Goal: Task Accomplishment & Management: Use online tool/utility

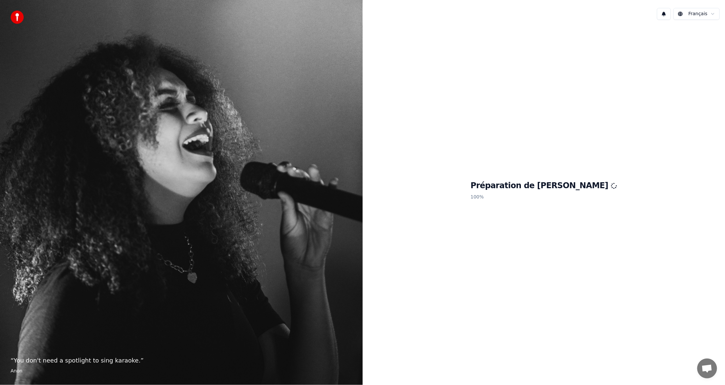
scroll to position [220, 0]
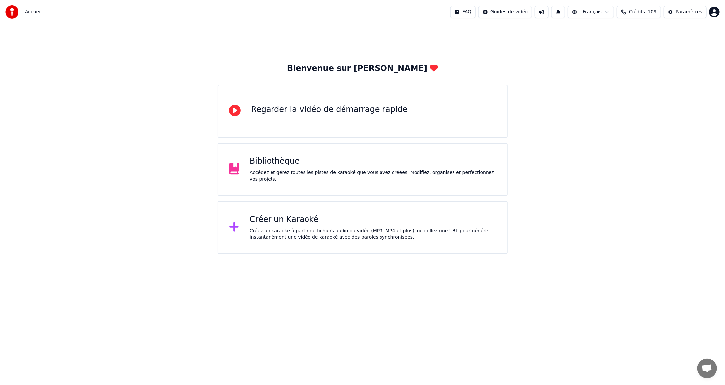
click at [273, 221] on div "Créer un Karaoké" at bounding box center [373, 219] width 247 height 11
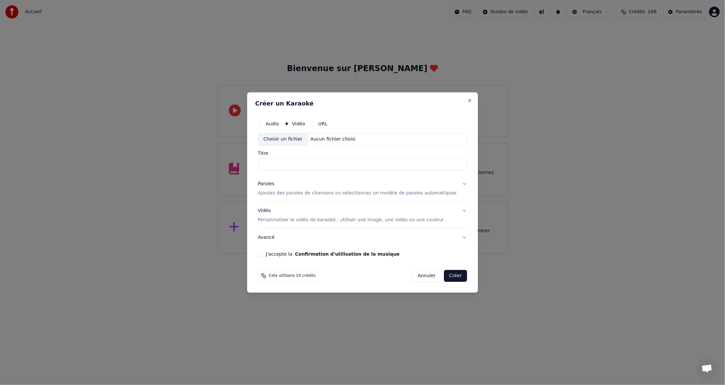
click at [291, 138] on div "Choisir un fichier" at bounding box center [283, 139] width 50 height 12
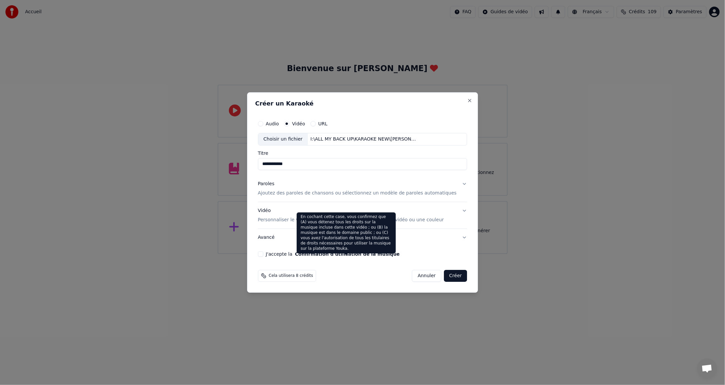
type input "**********"
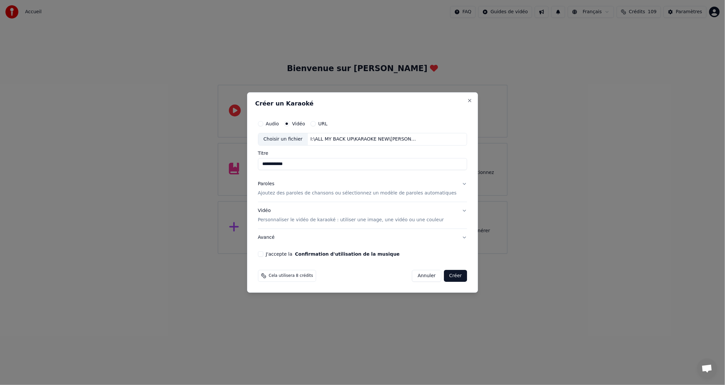
click at [263, 253] on button "J'accepte la Confirmation d'utilisation de la musique" at bounding box center [260, 253] width 5 height 5
click at [448, 274] on button "Créer" at bounding box center [455, 276] width 23 height 12
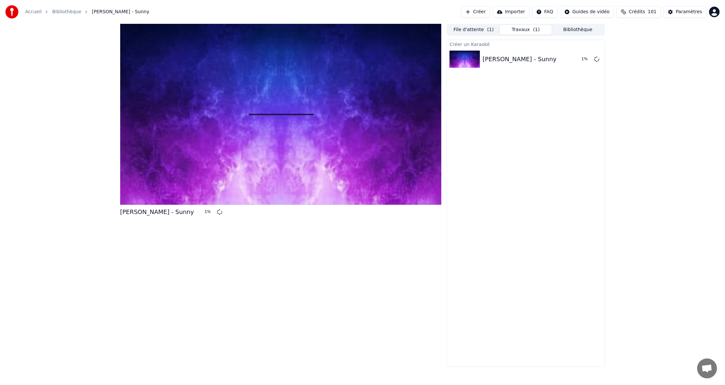
click at [490, 13] on button "Créer" at bounding box center [475, 12] width 29 height 12
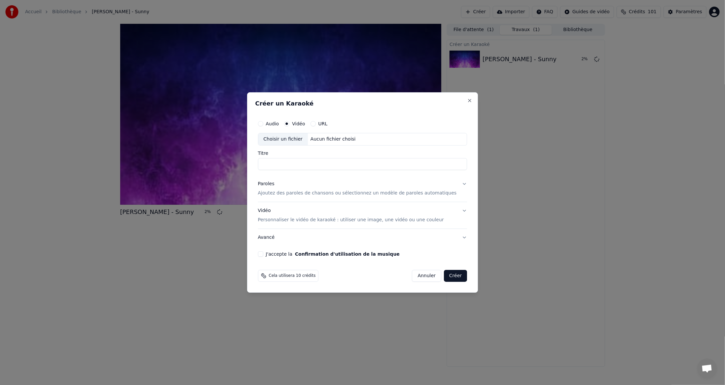
click at [294, 139] on div "Choisir un fichier" at bounding box center [283, 139] width 50 height 12
type input "**********"
click at [263, 252] on button "J'accepte la Confirmation d'utilisation de la musique" at bounding box center [260, 253] width 5 height 5
click at [447, 276] on button "Créer" at bounding box center [455, 276] width 23 height 12
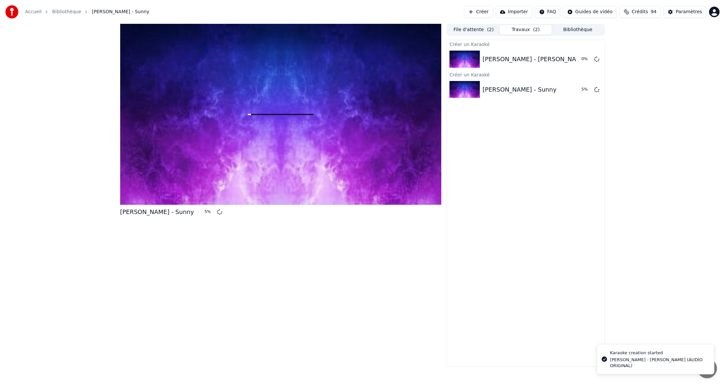
click at [493, 14] on button "Créer" at bounding box center [478, 12] width 29 height 12
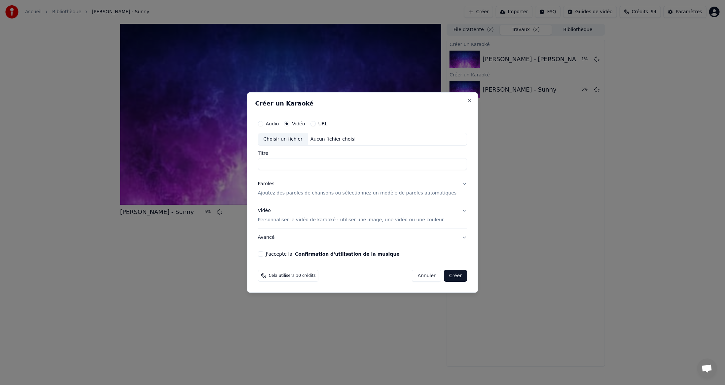
click at [289, 138] on div "Choisir un fichier" at bounding box center [283, 139] width 50 height 12
type input "**********"
click at [263, 253] on button "J'accepte la Confirmation d'utilisation de la musique" at bounding box center [260, 253] width 5 height 5
click at [447, 276] on button "Créer" at bounding box center [455, 276] width 23 height 12
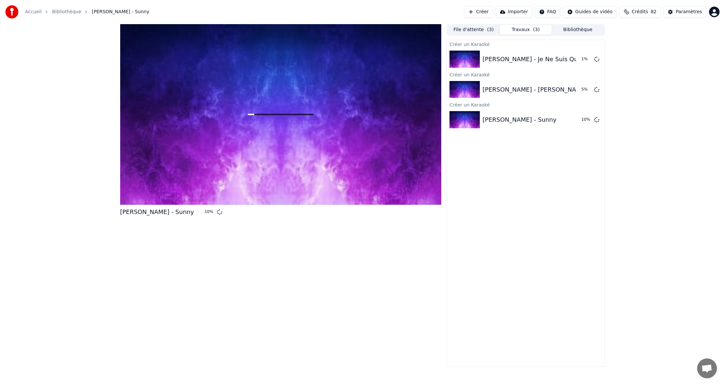
click at [491, 11] on button "Créer" at bounding box center [478, 12] width 29 height 12
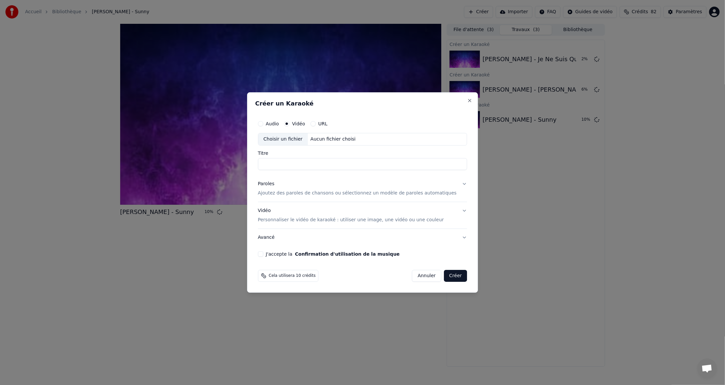
click at [287, 138] on div "Choisir un fichier" at bounding box center [283, 139] width 50 height 12
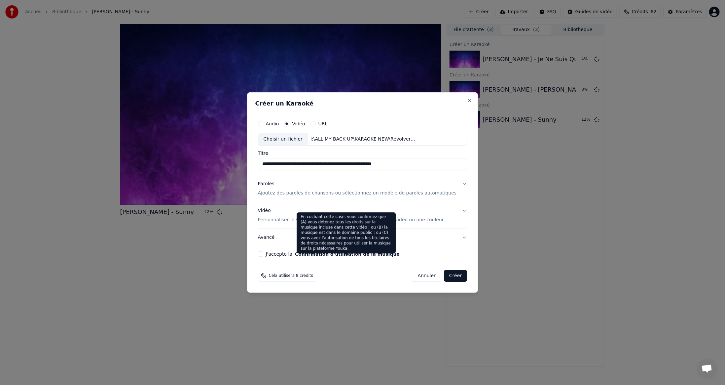
type input "**********"
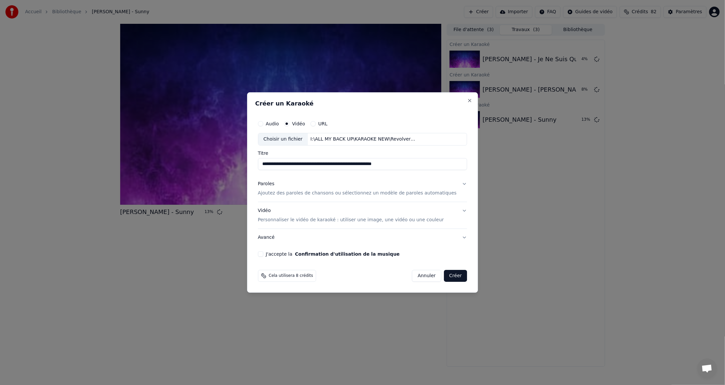
click at [263, 255] on button "J'accepte la Confirmation d'utilisation de la musique" at bounding box center [260, 253] width 5 height 5
click at [447, 275] on button "Créer" at bounding box center [455, 276] width 23 height 12
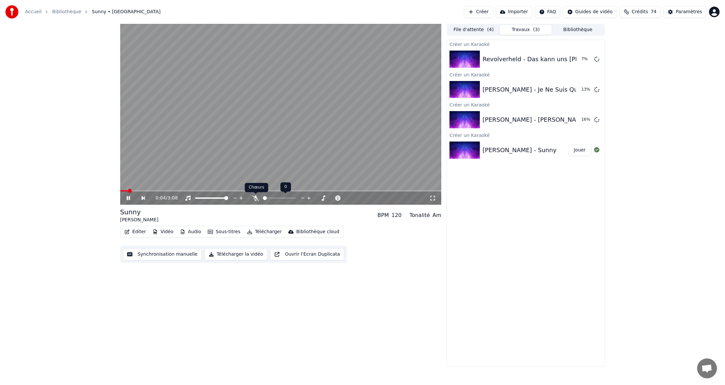
click at [255, 197] on icon at bounding box center [255, 197] width 7 height 5
click at [194, 190] on span at bounding box center [281, 190] width 322 height 1
click at [255, 197] on icon at bounding box center [256, 197] width 4 height 5
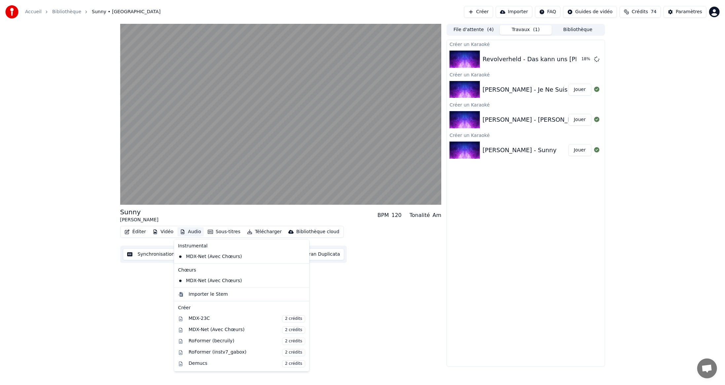
click at [192, 232] on button "Audio" at bounding box center [190, 231] width 26 height 9
click at [198, 257] on div "MDX-Net (Avec Chœurs)" at bounding box center [236, 256] width 123 height 11
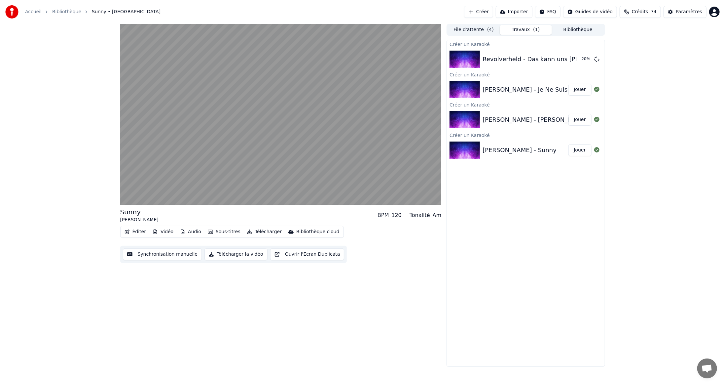
click at [191, 231] on button "Audio" at bounding box center [190, 231] width 26 height 9
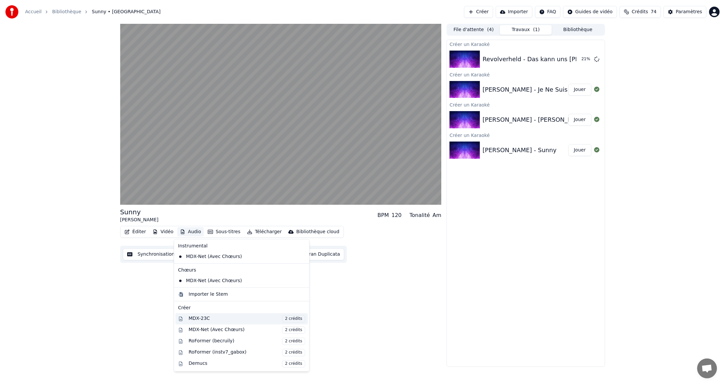
click at [199, 317] on div "MDX-23C 2 crédits" at bounding box center [247, 318] width 117 height 7
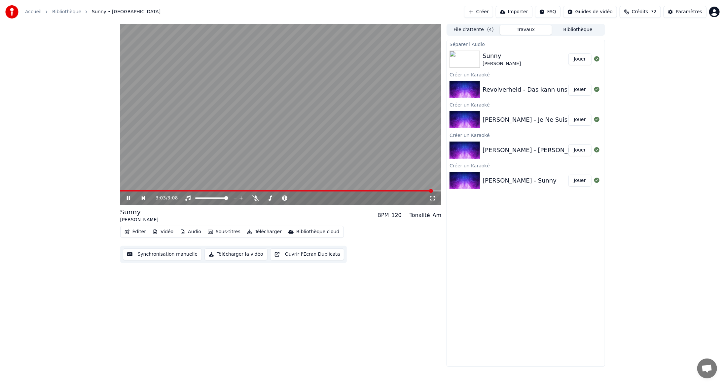
click at [162, 190] on video at bounding box center [281, 114] width 322 height 181
click at [161, 190] on span at bounding box center [140, 190] width 41 height 1
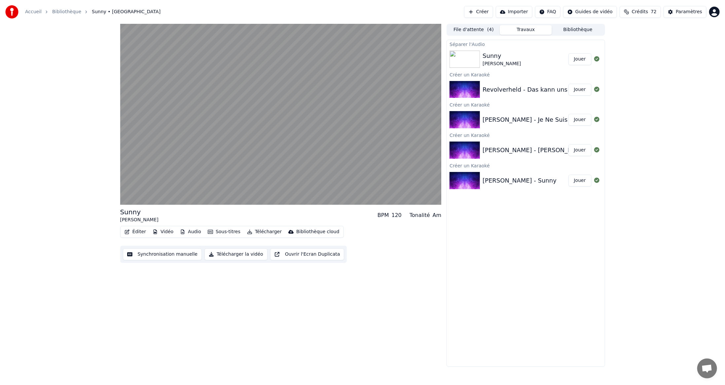
click at [476, 60] on img at bounding box center [465, 59] width 30 height 17
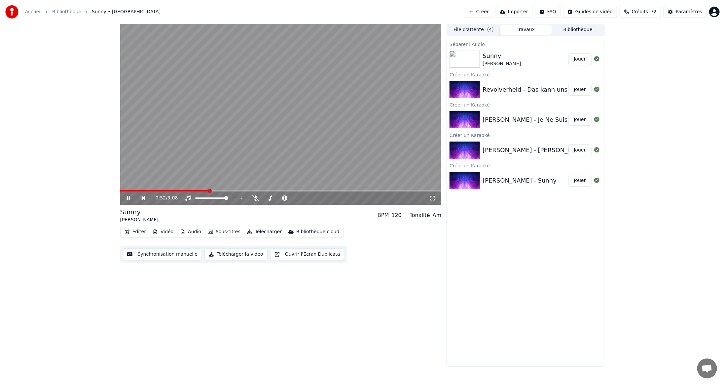
click at [208, 190] on span at bounding box center [281, 190] width 322 height 1
click at [568, 231] on div "Séparer l'Audio Sunny CHER Jouer Créer un Karaoké Revolverheld - Das kann uns k…" at bounding box center [526, 203] width 158 height 327
click at [582, 149] on button "Jouer" at bounding box center [580, 150] width 23 height 12
click at [173, 189] on video at bounding box center [281, 114] width 322 height 181
click at [171, 190] on span at bounding box center [281, 190] width 322 height 1
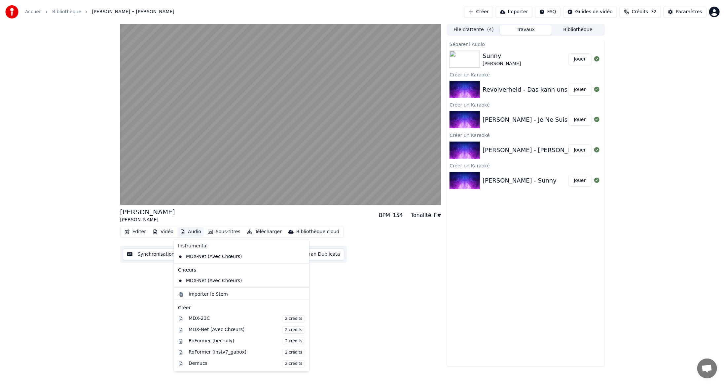
click at [193, 231] on button "Audio" at bounding box center [190, 231] width 26 height 9
click at [195, 318] on div "MDX-23C 2 crédits" at bounding box center [247, 318] width 117 height 7
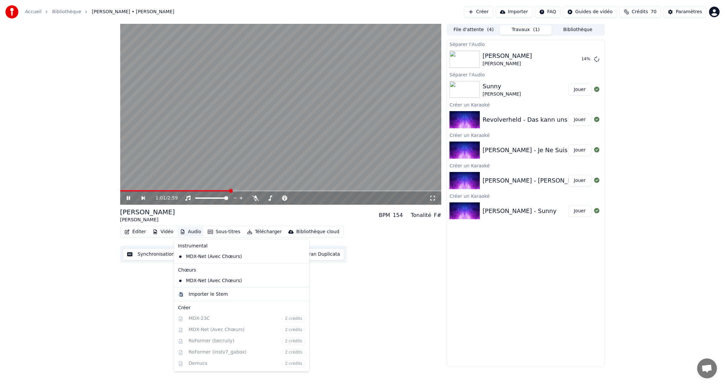
click at [186, 232] on button "Audio" at bounding box center [190, 231] width 26 height 9
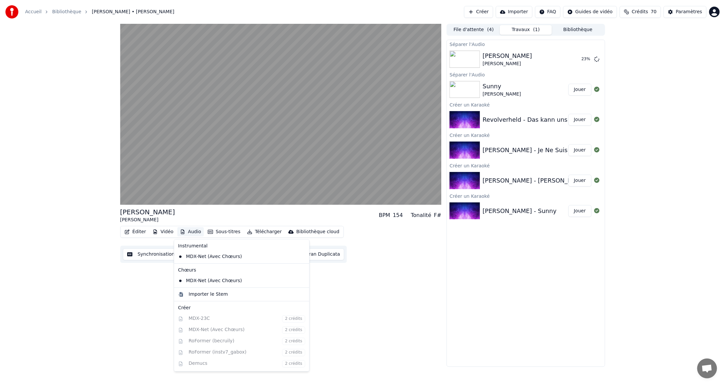
click at [432, 311] on div "ERRO GOSTOSO Simone Mendes BPM 154 Tonalité F# Éditer Vidéo Audio Sous-titres T…" at bounding box center [281, 195] width 322 height 343
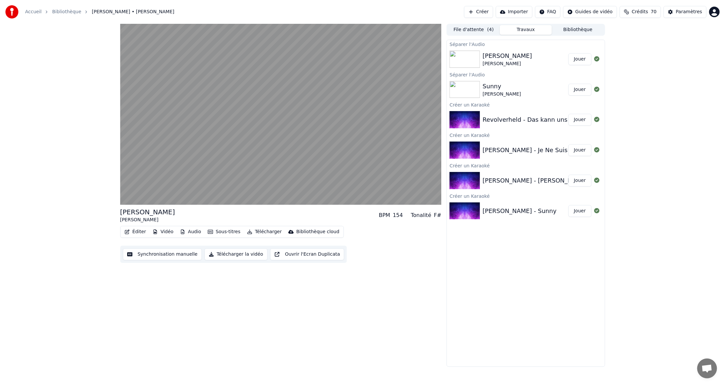
click at [193, 231] on button "Audio" at bounding box center [190, 231] width 26 height 9
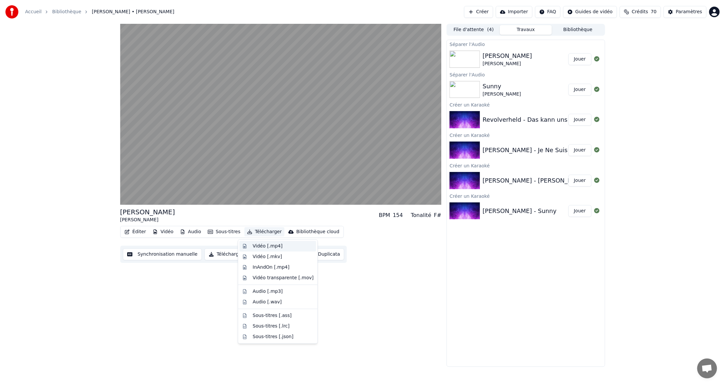
click at [255, 247] on div "Vidéo [.mp4]" at bounding box center [268, 246] width 30 height 7
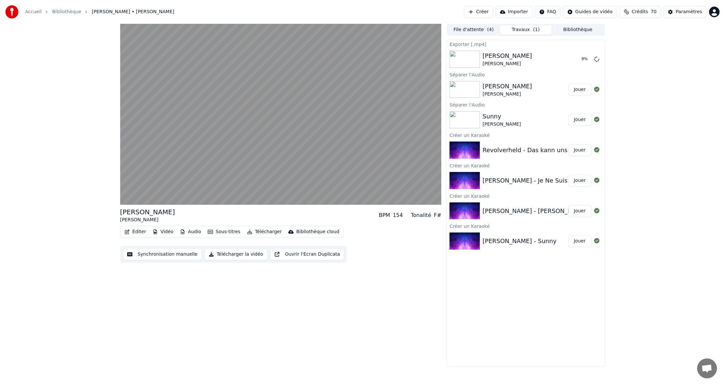
click at [578, 180] on button "Jouer" at bounding box center [580, 180] width 23 height 12
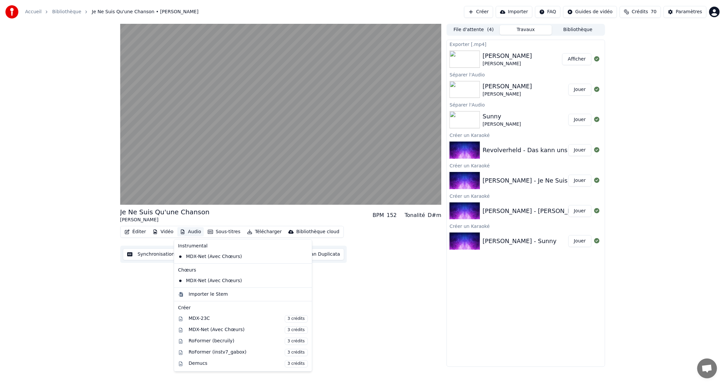
click at [194, 232] on button "Audio" at bounding box center [190, 231] width 26 height 9
drag, startPoint x: 198, startPoint y: 317, endPoint x: 239, endPoint y: 293, distance: 47.4
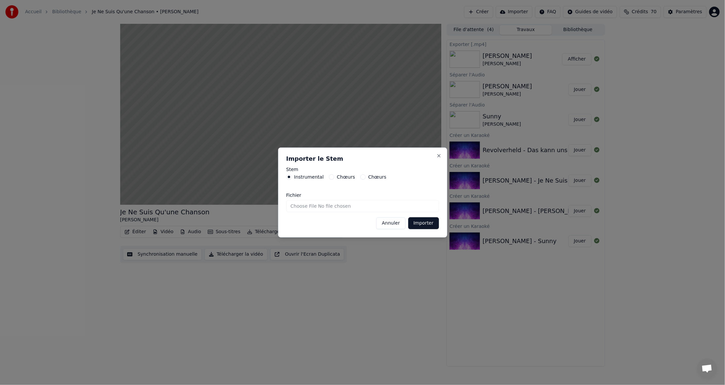
click at [400, 222] on button "Annuler" at bounding box center [390, 223] width 29 height 12
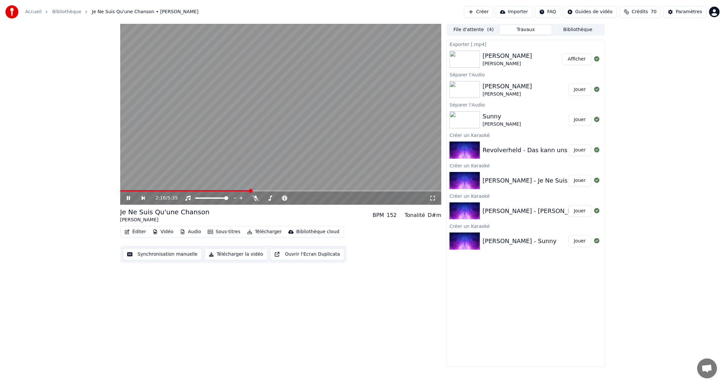
click at [250, 191] on span at bounding box center [281, 190] width 322 height 1
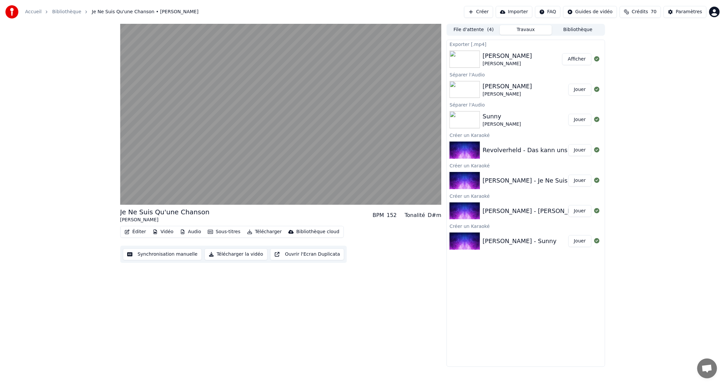
click at [263, 232] on button "Télécharger" at bounding box center [265, 231] width 40 height 9
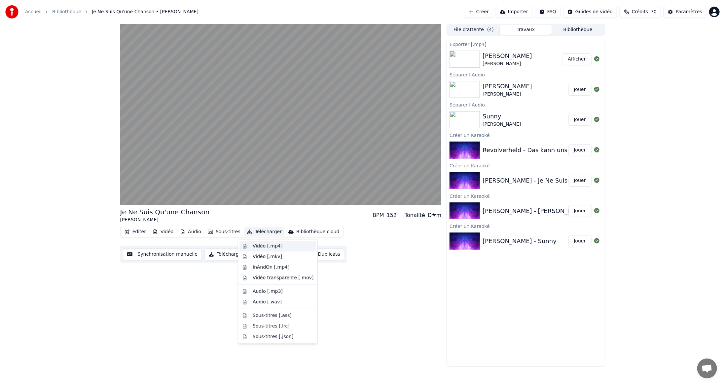
click at [264, 248] on div "Vidéo [.mp4]" at bounding box center [268, 246] width 30 height 7
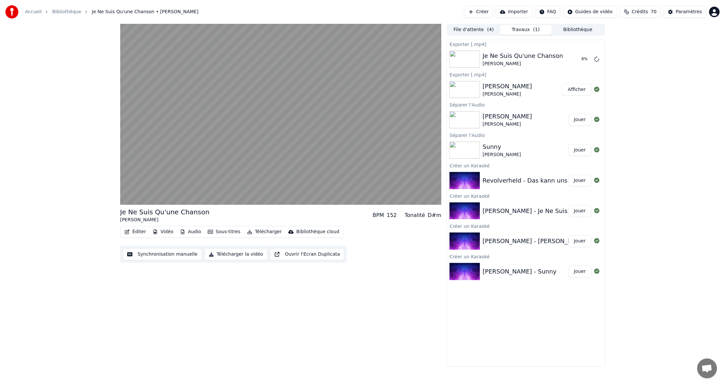
click at [580, 181] on button "Jouer" at bounding box center [580, 180] width 23 height 12
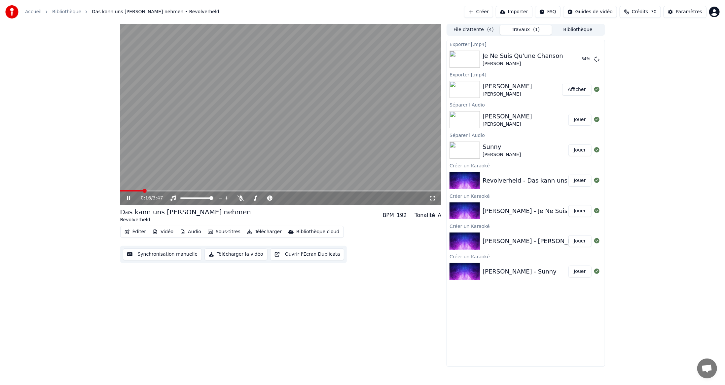
click at [180, 191] on span at bounding box center [281, 190] width 322 height 1
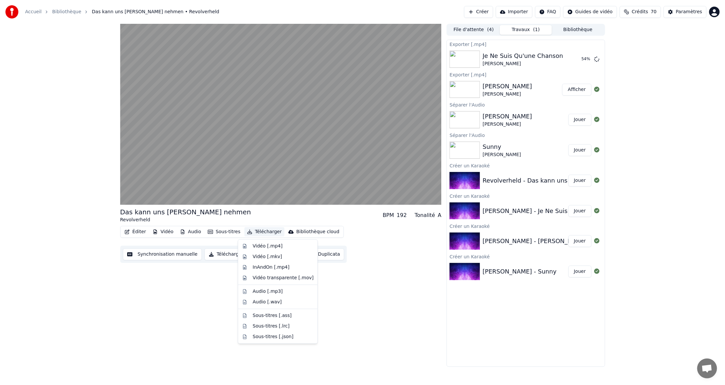
click at [266, 232] on button "Télécharger" at bounding box center [265, 231] width 40 height 9
click at [262, 246] on div "Vidéo [.mp4]" at bounding box center [268, 246] width 30 height 7
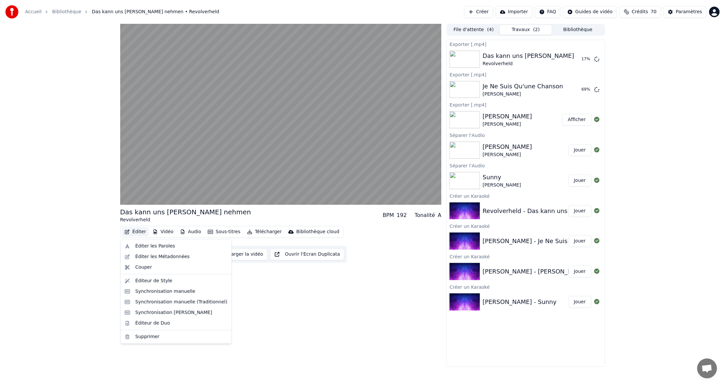
click at [136, 231] on button "Éditer" at bounding box center [135, 231] width 27 height 9
click at [140, 246] on div "Éditer les Paroles" at bounding box center [155, 246] width 40 height 7
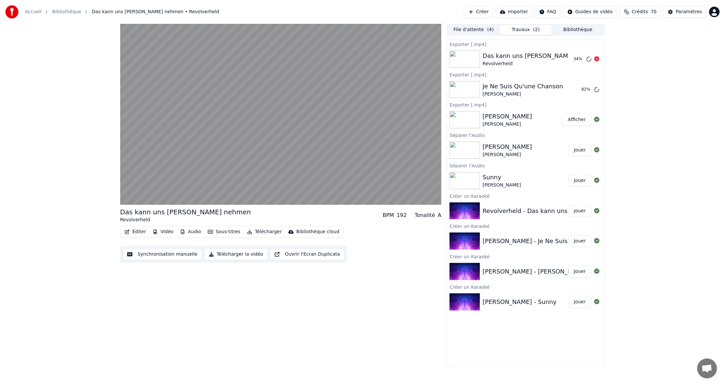
click at [536, 57] on div "Das kann uns keiner nehmen" at bounding box center [542, 55] width 118 height 9
click at [571, 58] on div "36 %" at bounding box center [586, 59] width 34 height 8
click at [598, 59] on icon at bounding box center [596, 58] width 5 height 5
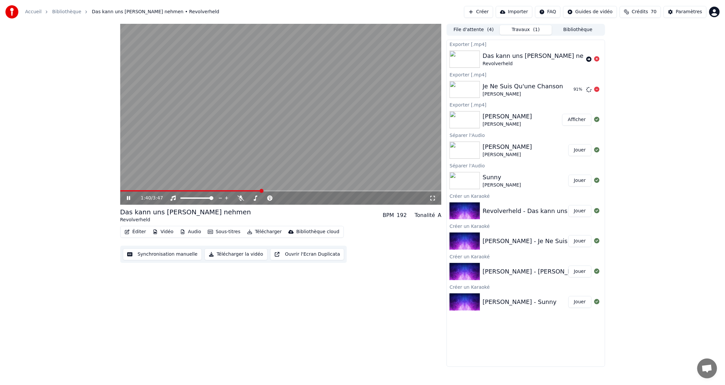
click at [136, 232] on button "Éditer" at bounding box center [135, 231] width 27 height 9
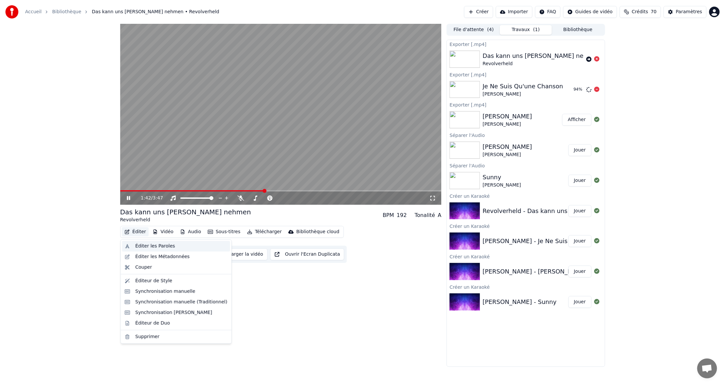
click at [139, 244] on div "Éditer les Paroles" at bounding box center [155, 246] width 40 height 7
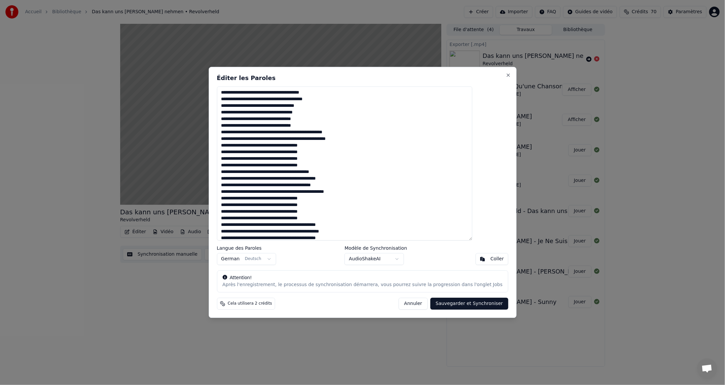
click at [282, 147] on textarea at bounding box center [345, 163] width 256 height 154
click at [282, 159] on textarea at bounding box center [345, 163] width 256 height 154
click at [281, 173] on textarea at bounding box center [345, 163] width 256 height 154
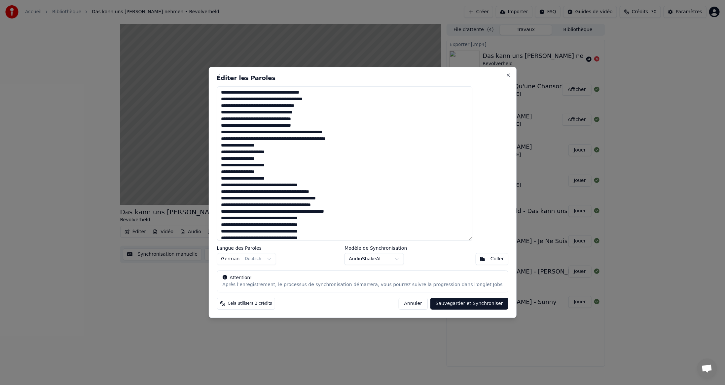
click at [282, 219] on textarea at bounding box center [345, 163] width 256 height 154
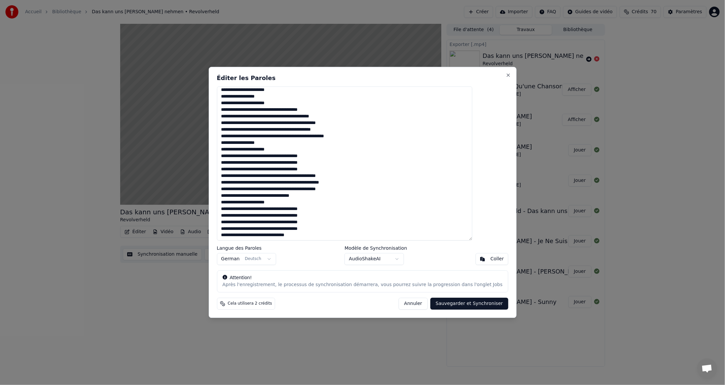
scroll to position [83, 0]
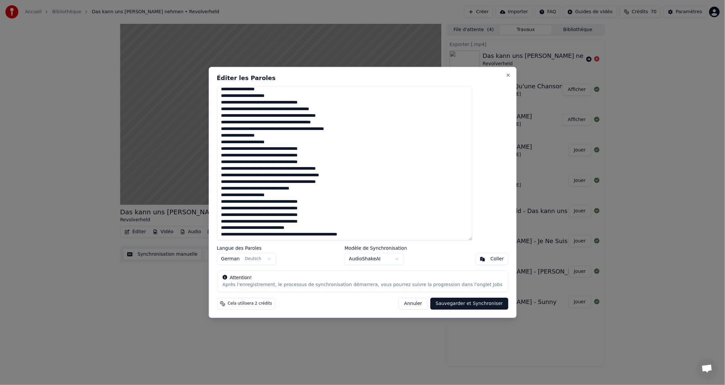
click at [282, 149] on textarea at bounding box center [345, 163] width 256 height 154
click at [282, 163] on textarea at bounding box center [345, 163] width 256 height 154
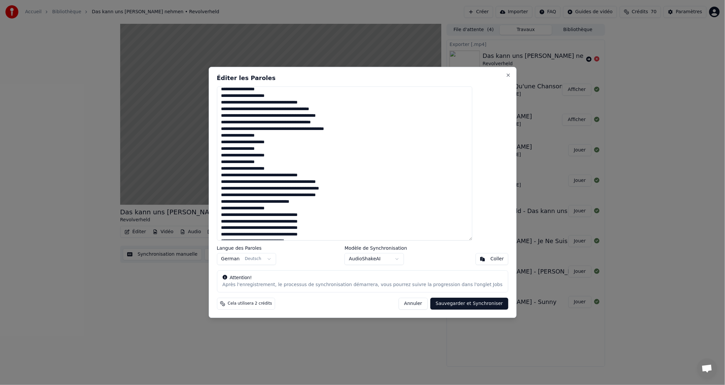
click at [281, 216] on textarea at bounding box center [345, 163] width 256 height 154
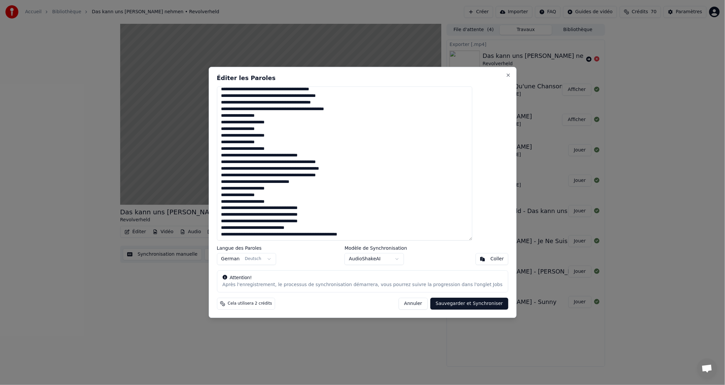
click at [282, 209] on textarea at bounding box center [345, 163] width 256 height 154
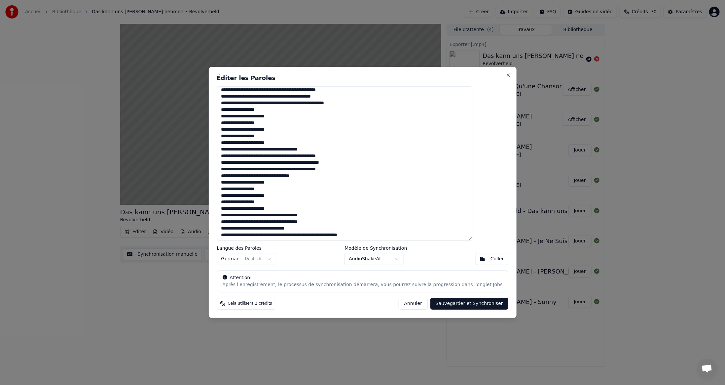
scroll to position [109, 0]
click at [282, 216] on textarea at bounding box center [345, 163] width 256 height 154
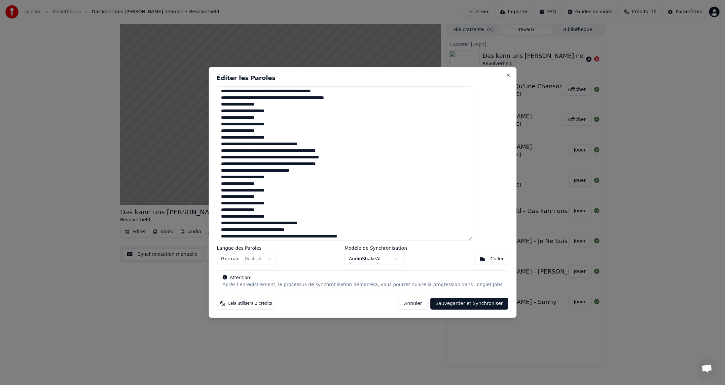
scroll to position [116, 0]
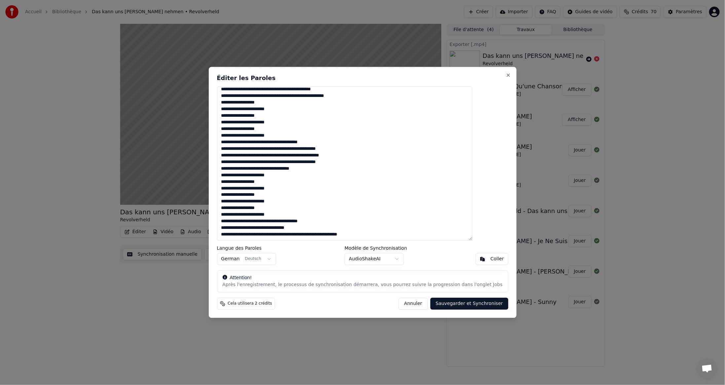
click at [282, 236] on textarea at bounding box center [345, 163] width 256 height 154
click at [282, 235] on textarea at bounding box center [345, 163] width 256 height 154
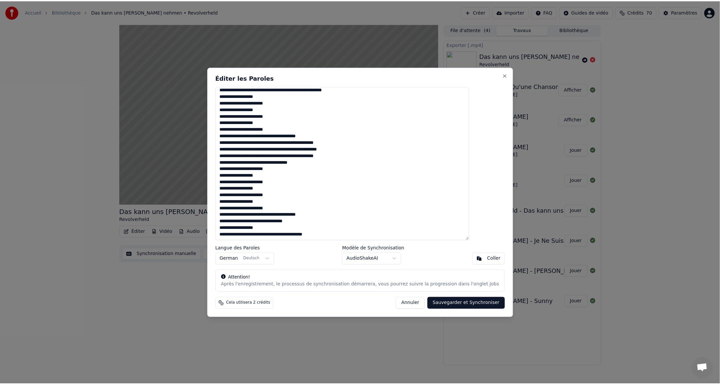
scroll to position [122, 0]
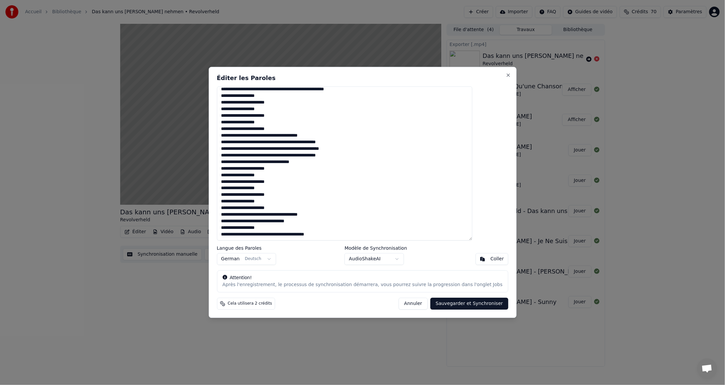
type textarea "**********"
click at [457, 303] on button "Sauvegarder et Synchroniser" at bounding box center [470, 304] width 78 height 12
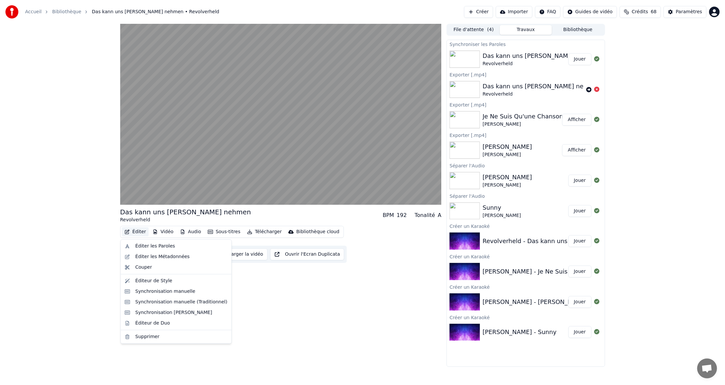
click at [136, 231] on button "Éditer" at bounding box center [135, 231] width 27 height 9
click at [149, 323] on div "Éditeur de Duo" at bounding box center [152, 323] width 35 height 7
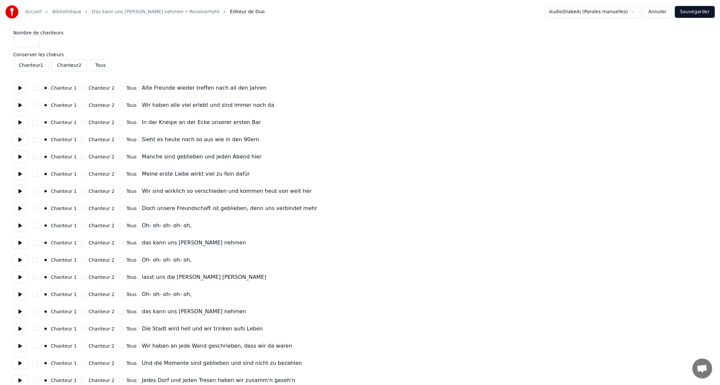
click at [118, 224] on button "Tous" at bounding box center [120, 225] width 5 height 5
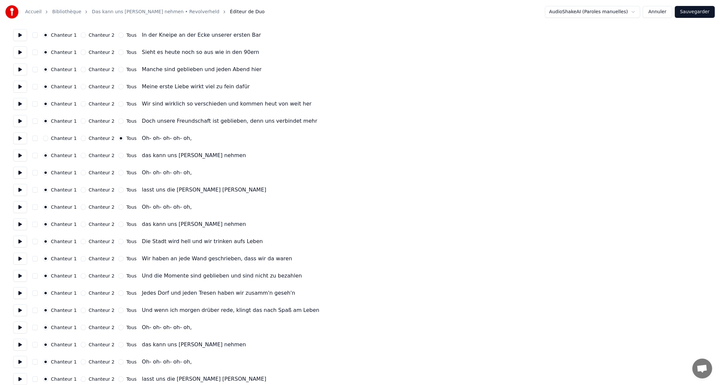
scroll to position [99, 0]
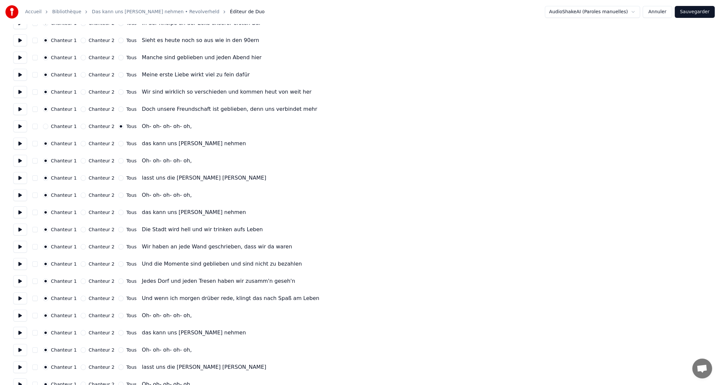
click at [118, 161] on button "Tous" at bounding box center [120, 160] width 5 height 5
click at [118, 195] on button "Tous" at bounding box center [120, 194] width 5 height 5
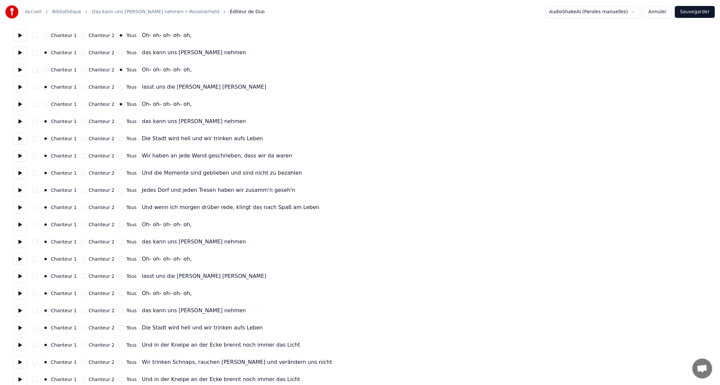
scroll to position [231, 0]
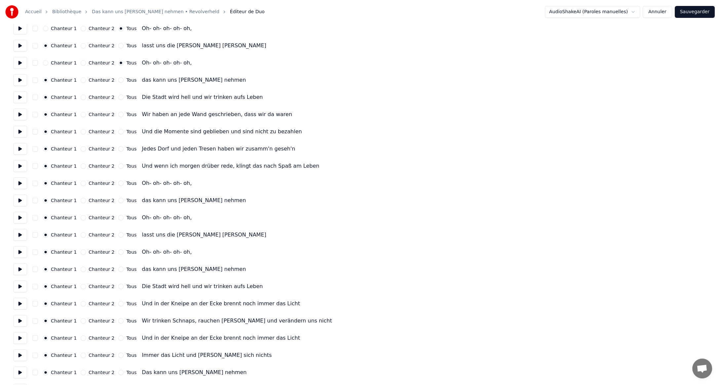
click at [118, 184] on button "Tous" at bounding box center [120, 182] width 5 height 5
click at [118, 218] on button "Tous" at bounding box center [120, 217] width 5 height 5
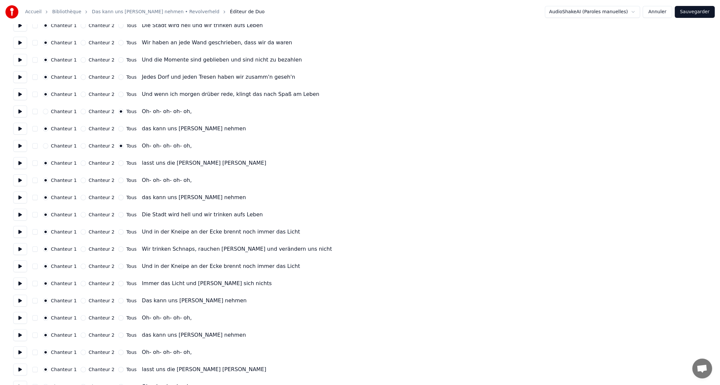
scroll to position [330, 0]
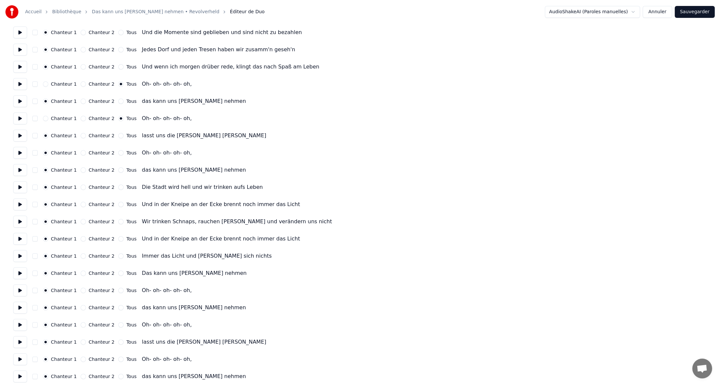
click at [118, 291] on button "Tous" at bounding box center [120, 289] width 5 height 5
click at [118, 325] on button "Tous" at bounding box center [120, 324] width 5 height 5
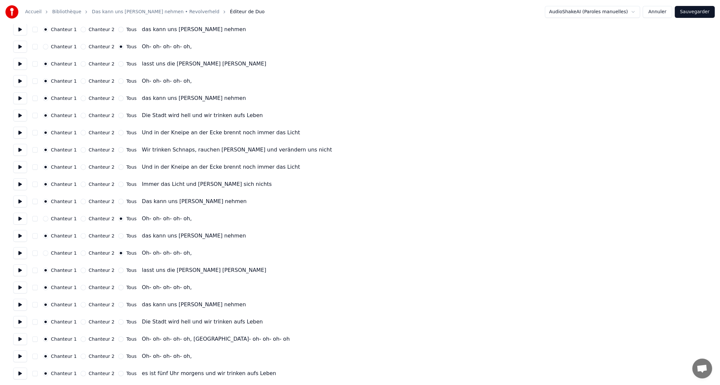
scroll to position [403, 0]
click at [118, 287] on button "Tous" at bounding box center [120, 286] width 5 height 5
click at [118, 338] on button "Tous" at bounding box center [120, 337] width 5 height 5
click at [118, 355] on button "Tous" at bounding box center [120, 354] width 5 height 5
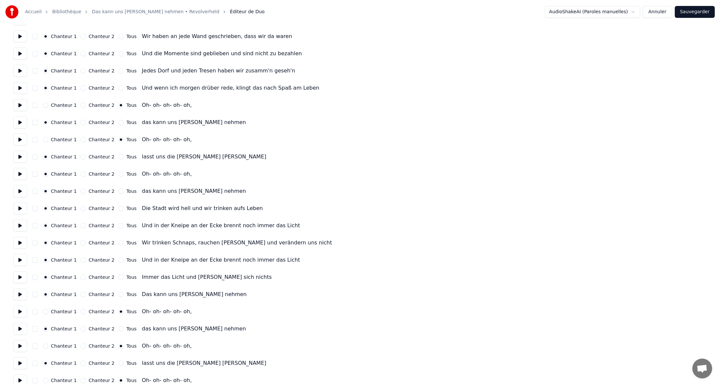
scroll to position [304, 0]
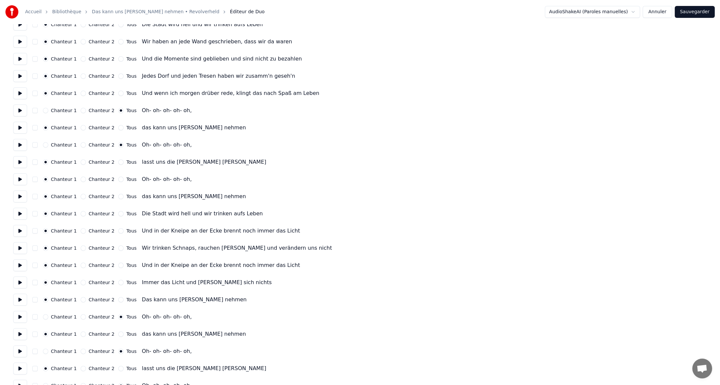
click at [19, 249] on button at bounding box center [20, 248] width 14 height 12
click at [696, 11] on button "Sauvegarder" at bounding box center [695, 12] width 40 height 12
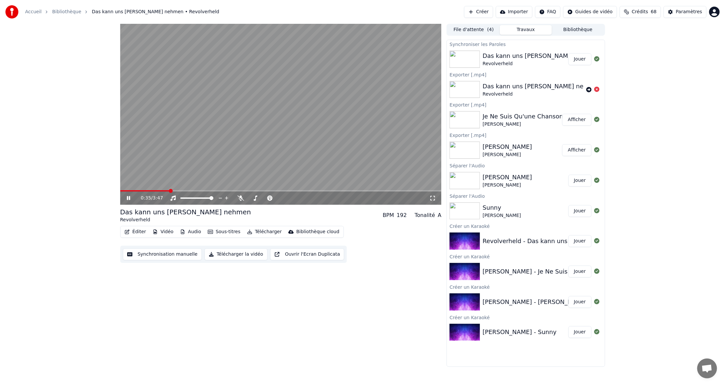
click at [170, 190] on span at bounding box center [281, 190] width 322 height 1
click at [261, 231] on button "Télécharger" at bounding box center [265, 231] width 40 height 9
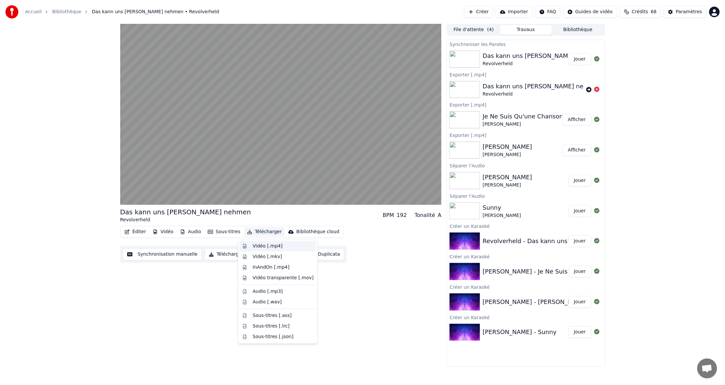
click at [262, 246] on div "Vidéo [.mp4]" at bounding box center [268, 246] width 30 height 7
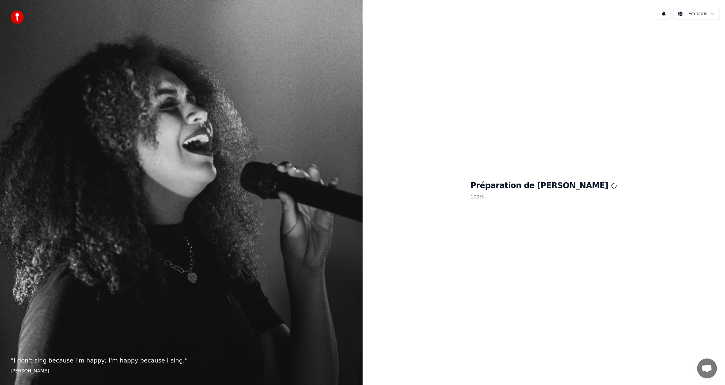
scroll to position [220, 0]
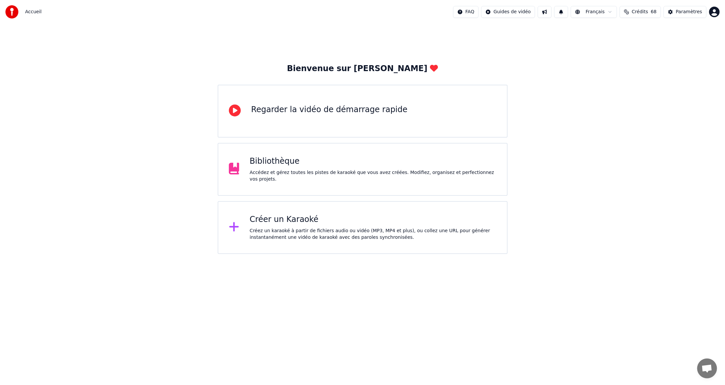
click at [312, 232] on div "Créez un karaoké à partir de fichiers audio ou vidéo (MP3, MP4 et plus), ou col…" at bounding box center [373, 233] width 247 height 13
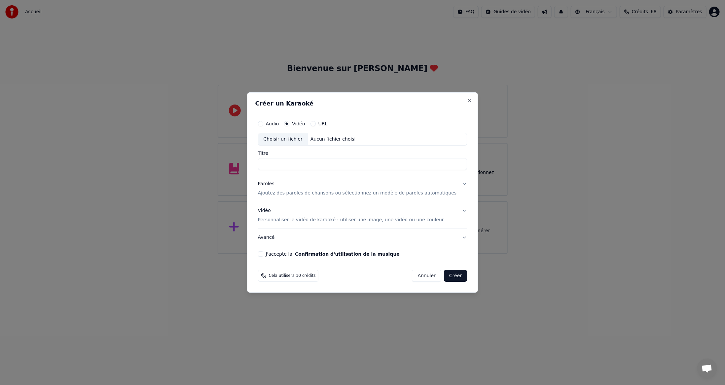
click at [298, 140] on div "Choisir un fichier" at bounding box center [283, 139] width 50 height 12
type input "**********"
click at [263, 253] on button "J'accepte la Confirmation d'utilisation de la musique" at bounding box center [260, 253] width 5 height 5
click at [446, 276] on button "Créer" at bounding box center [455, 276] width 23 height 12
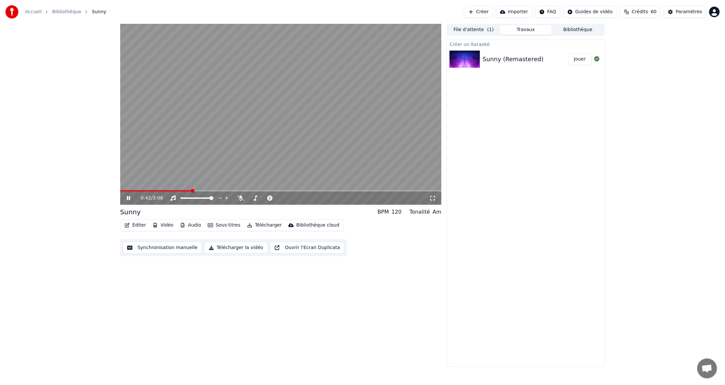
click at [191, 191] on span at bounding box center [281, 190] width 322 height 1
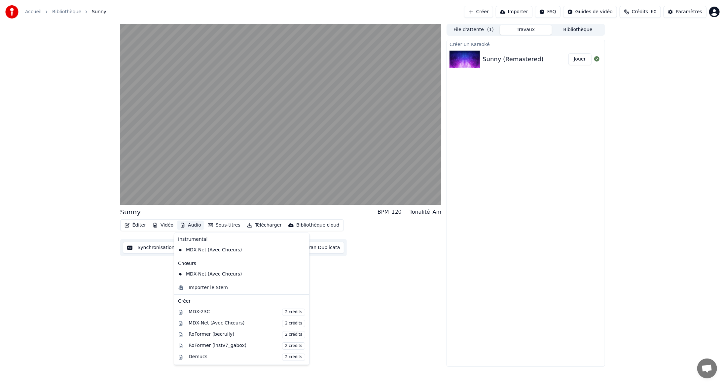
click at [192, 224] on button "Audio" at bounding box center [190, 224] width 26 height 9
click at [206, 313] on div "MDX-23C 2 crédits" at bounding box center [247, 311] width 117 height 7
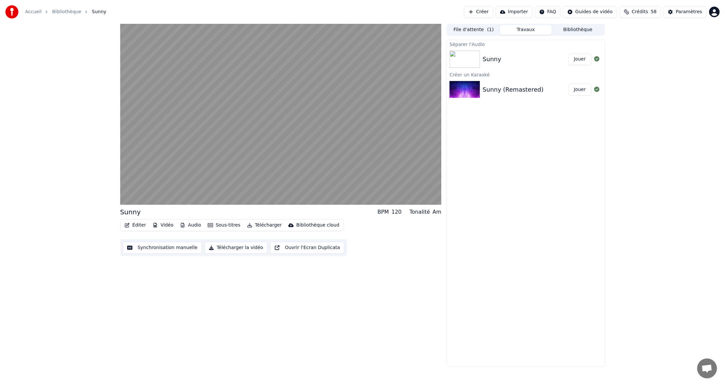
click at [266, 224] on button "Télécharger" at bounding box center [265, 224] width 40 height 9
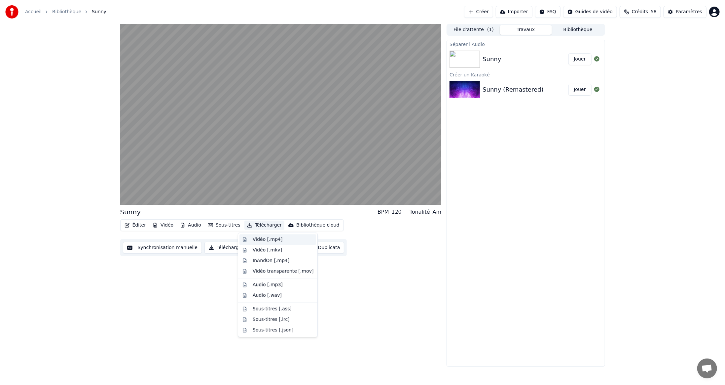
click at [262, 240] on div "Vidéo [.mp4]" at bounding box center [268, 239] width 30 height 7
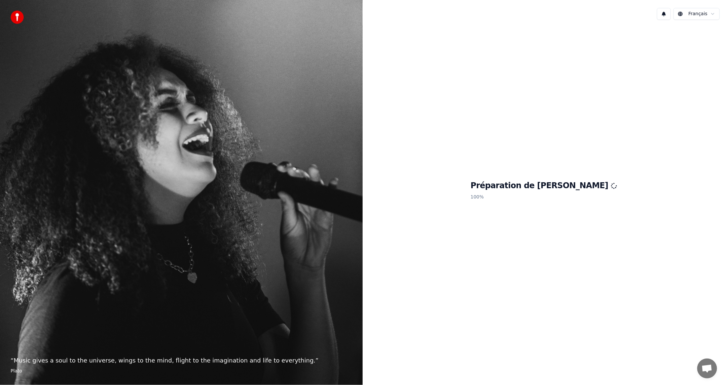
scroll to position [220, 0]
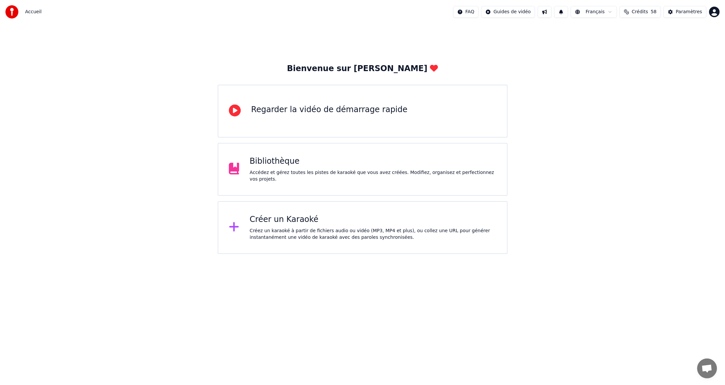
click at [273, 222] on div "Créer un Karaoké" at bounding box center [373, 219] width 247 height 11
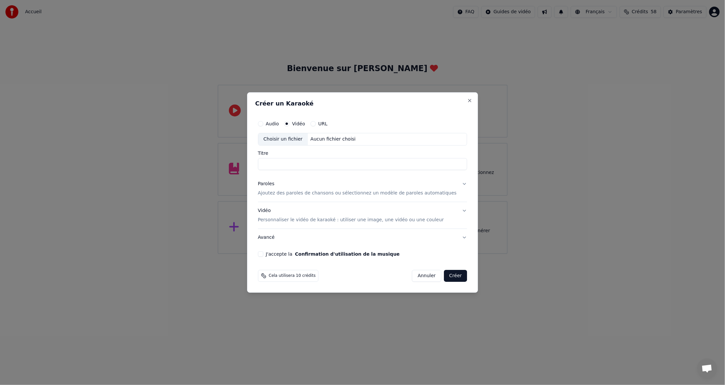
click at [286, 140] on div "Choisir un fichier" at bounding box center [283, 139] width 50 height 12
type input "**********"
click at [448, 273] on button "Créer" at bounding box center [455, 276] width 23 height 12
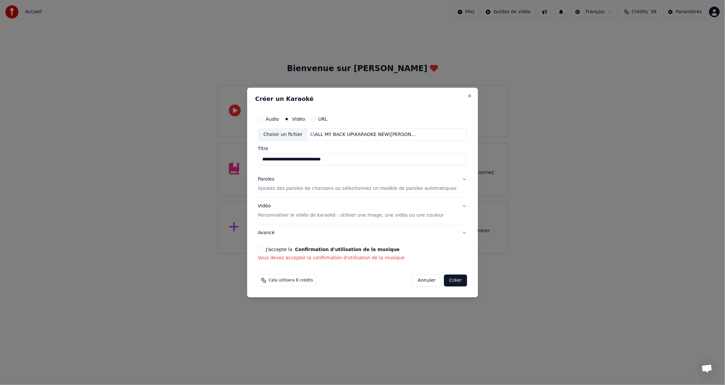
click at [263, 249] on button "J'accepte la Confirmation d'utilisation de la musique" at bounding box center [260, 249] width 5 height 5
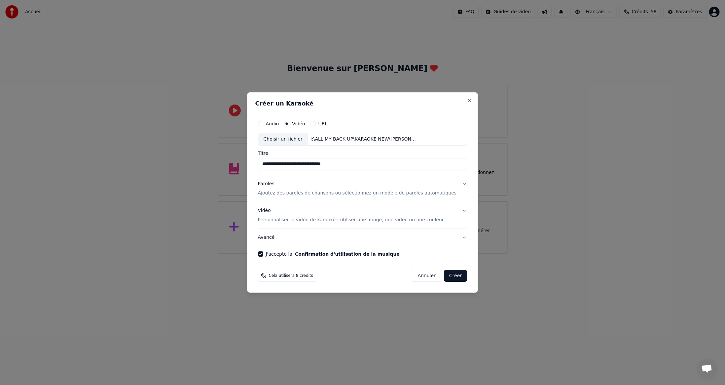
click at [449, 277] on button "Créer" at bounding box center [455, 276] width 23 height 12
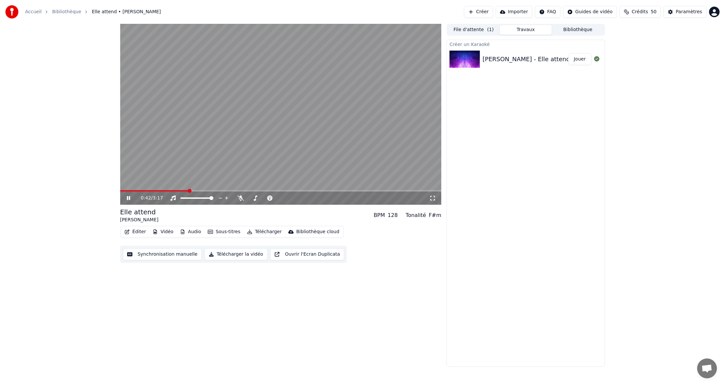
click at [188, 190] on span at bounding box center [281, 190] width 322 height 1
click at [241, 199] on icon at bounding box center [241, 197] width 7 height 5
click at [242, 198] on icon at bounding box center [241, 197] width 4 height 5
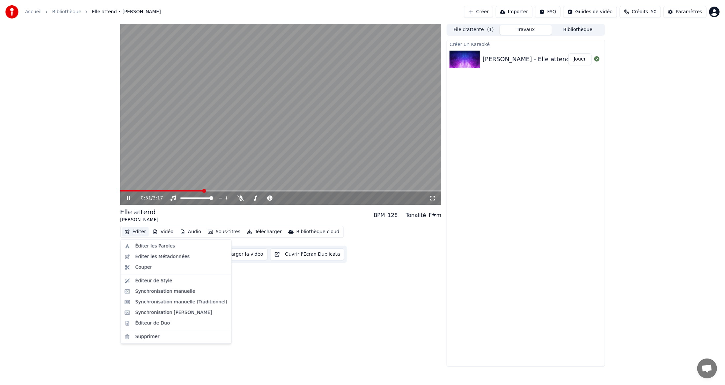
click at [141, 232] on button "Éditer" at bounding box center [135, 231] width 27 height 9
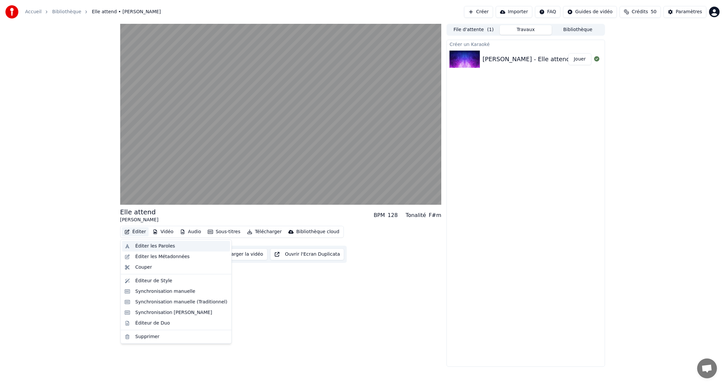
click at [142, 245] on div "Éditer les Paroles" at bounding box center [155, 246] width 40 height 7
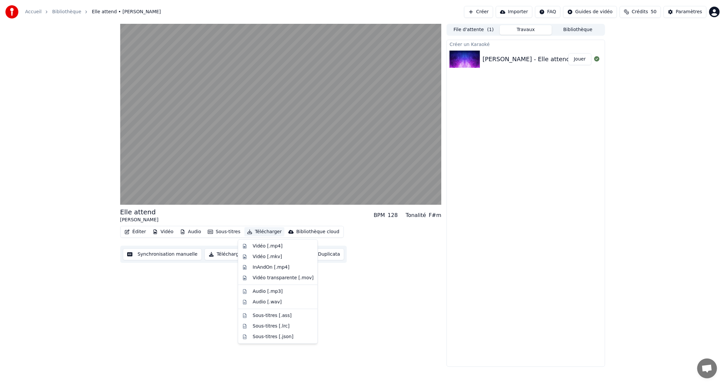
click at [258, 232] on button "Télécharger" at bounding box center [265, 231] width 40 height 9
click at [253, 247] on div "Vidéo [.mp4]" at bounding box center [268, 246] width 30 height 7
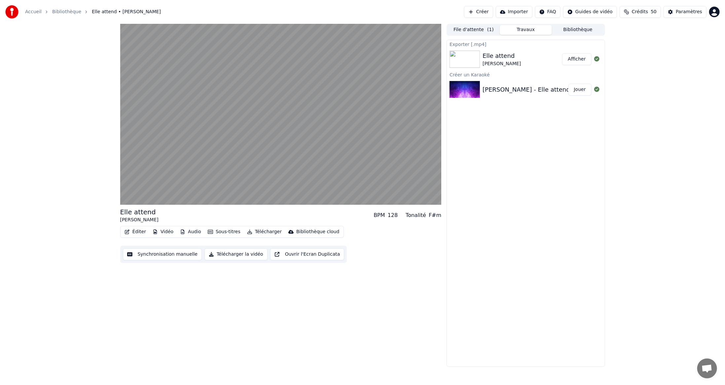
click at [575, 58] on button "Afficher" at bounding box center [576, 59] width 29 height 12
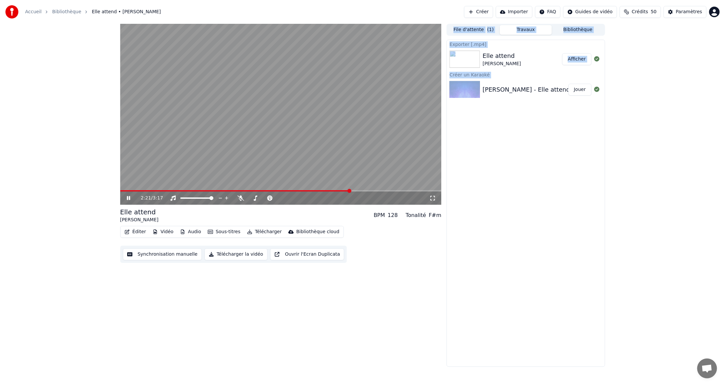
click at [446, 293] on div "2:21 / 3:17 Elle attend JEAN JACQUES GOLDMANN BPM 128 Tonalité F#m Éditer Vidéo…" at bounding box center [363, 195] width 496 height 343
click at [518, 228] on div "Exporter [.mp4] Elle attend JEAN JACQUES GOLDMANN Afficher Créer un Karaoké JEA…" at bounding box center [526, 203] width 158 height 327
